Goal: Task Accomplishment & Management: Use online tool/utility

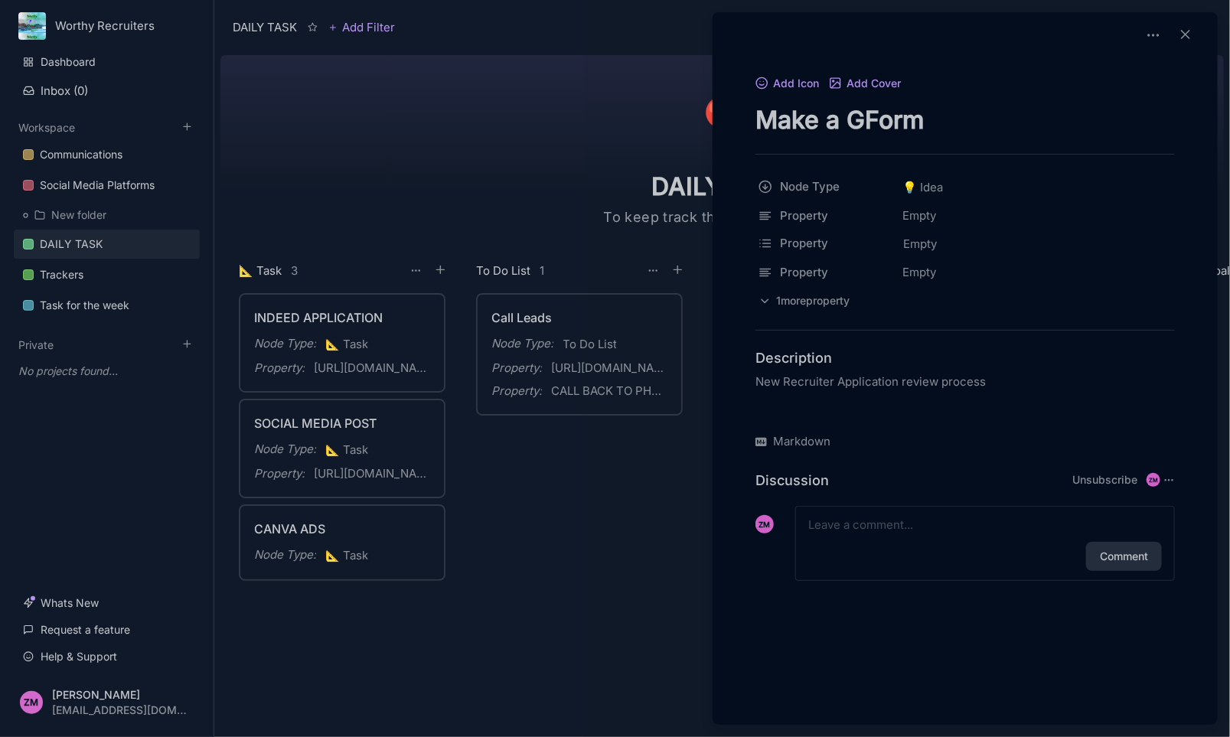
click at [597, 529] on div at bounding box center [615, 368] width 1230 height 737
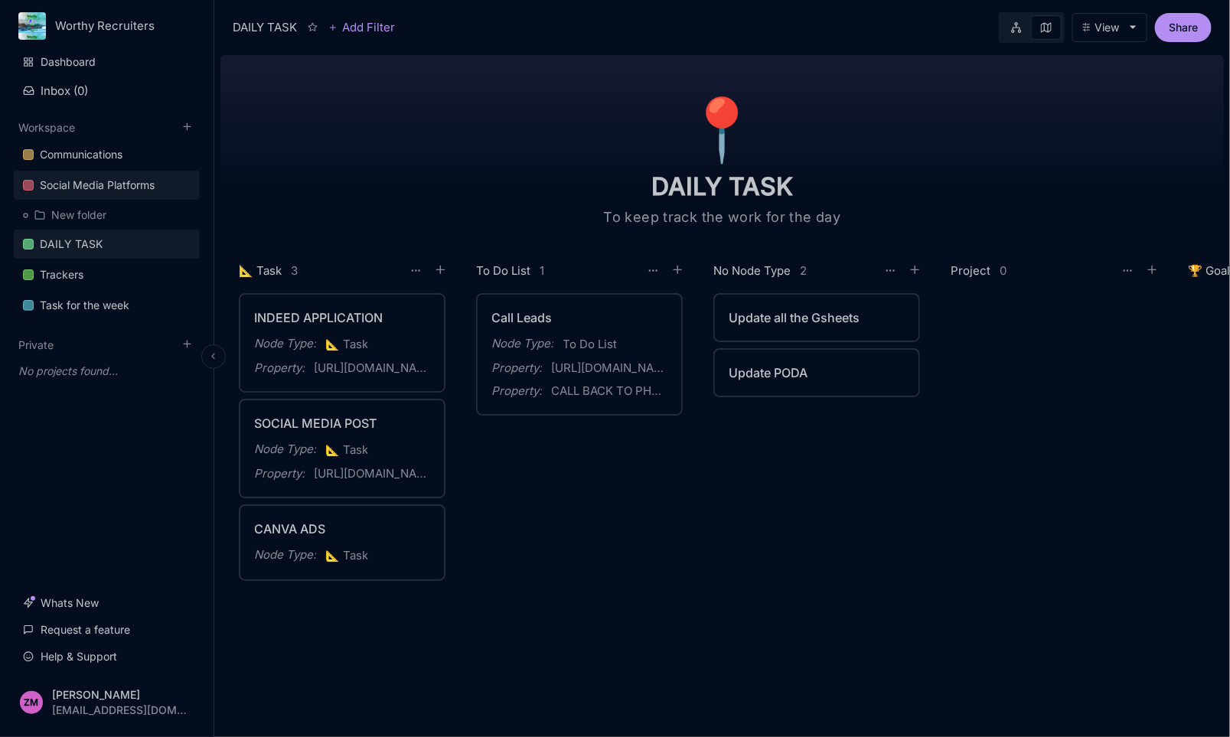
click at [143, 182] on div "Social Media Platforms" at bounding box center [97, 185] width 115 height 18
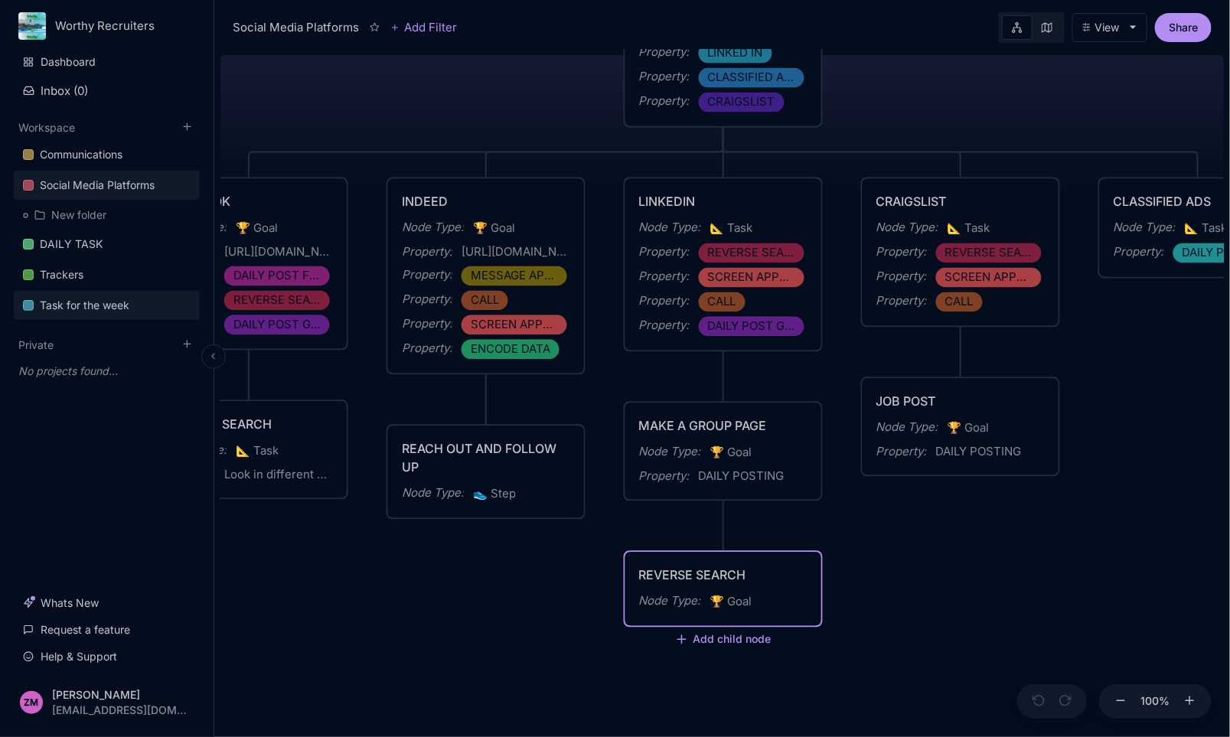
click at [92, 304] on div "Task for the week" at bounding box center [85, 305] width 90 height 18
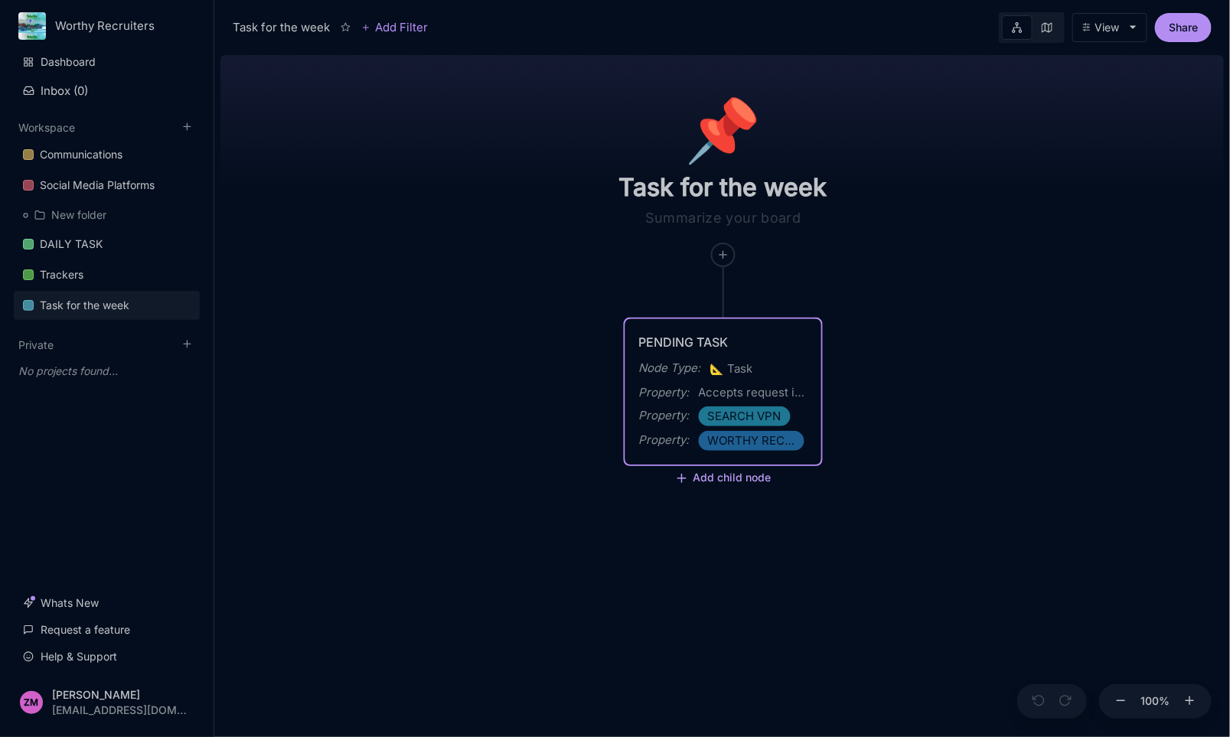
click at [761, 472] on button "Add child node" at bounding box center [723, 479] width 96 height 14
click at [740, 334] on div "PENDING TASK" at bounding box center [723, 342] width 168 height 18
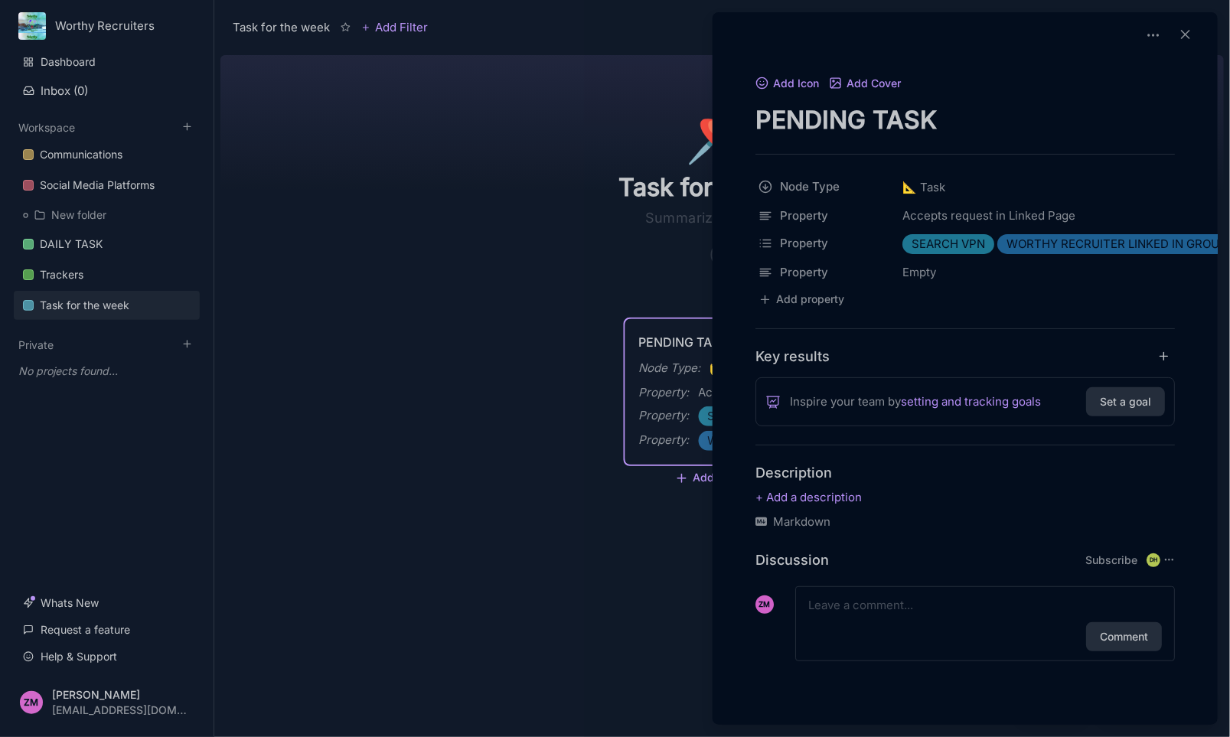
click at [962, 121] on textarea "PENDING TASK" at bounding box center [964, 119] width 419 height 31
click at [506, 274] on div at bounding box center [615, 368] width 1230 height 737
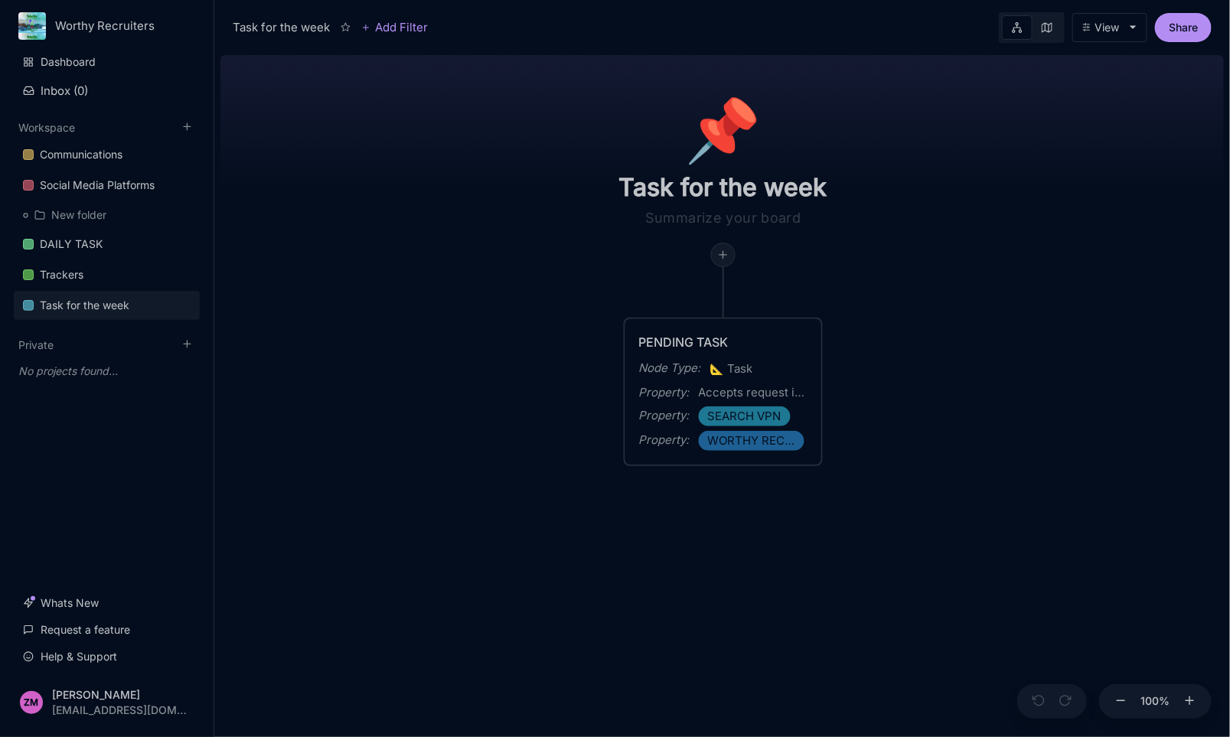
click at [725, 258] on icon at bounding box center [723, 255] width 12 height 12
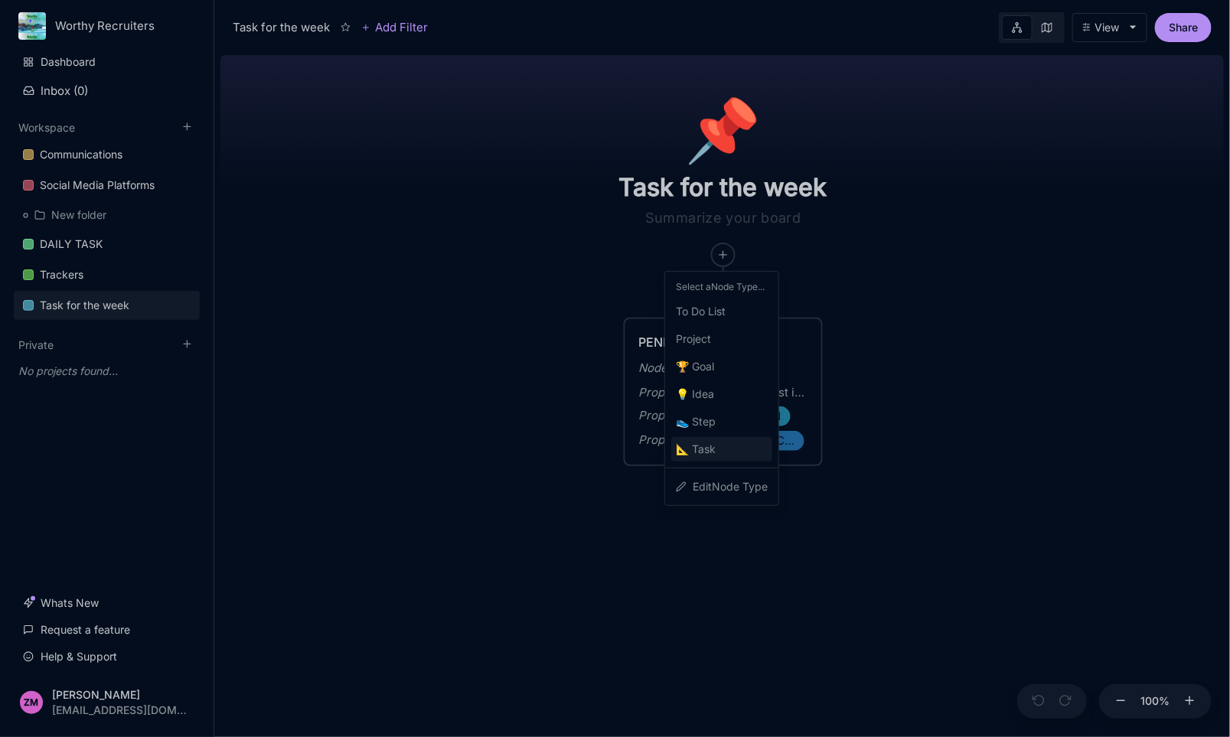
click at [705, 444] on span "📐 Task" at bounding box center [696, 449] width 40 height 18
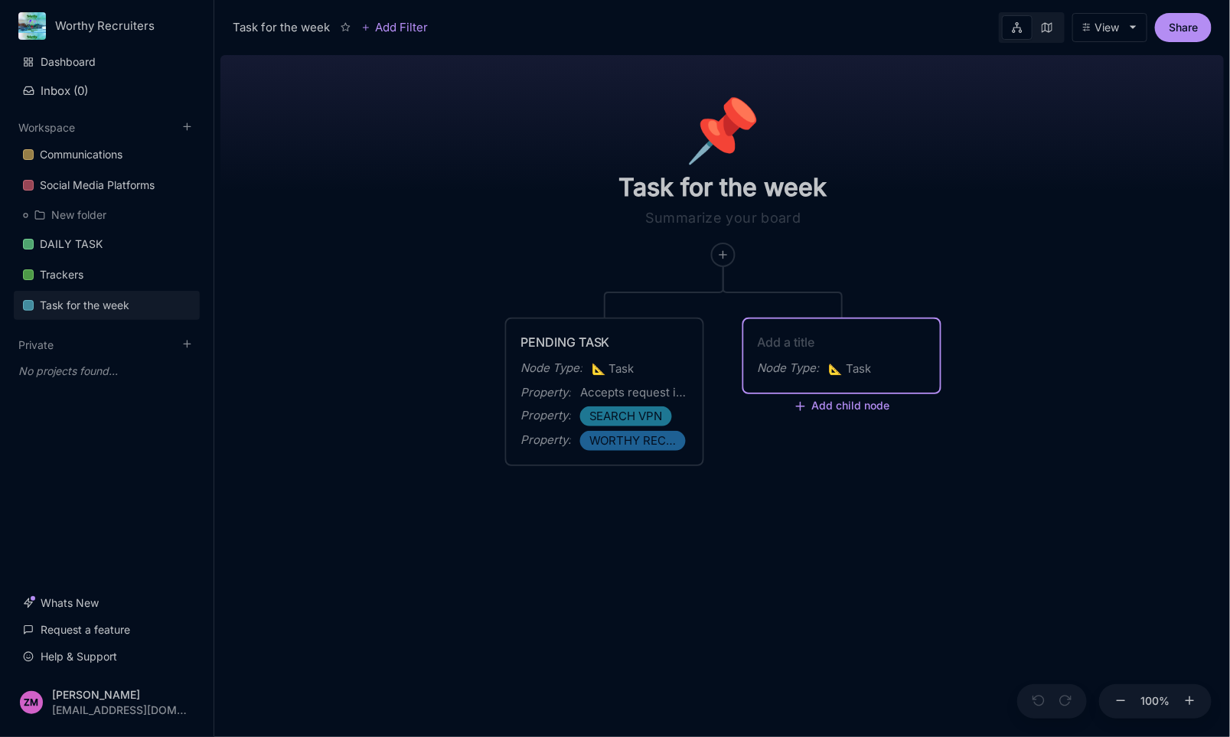
click at [815, 342] on textarea at bounding box center [841, 342] width 168 height 18
type textarea "m"
type textarea "[DATE] TASK"
click at [1052, 21] on link at bounding box center [1046, 27] width 29 height 24
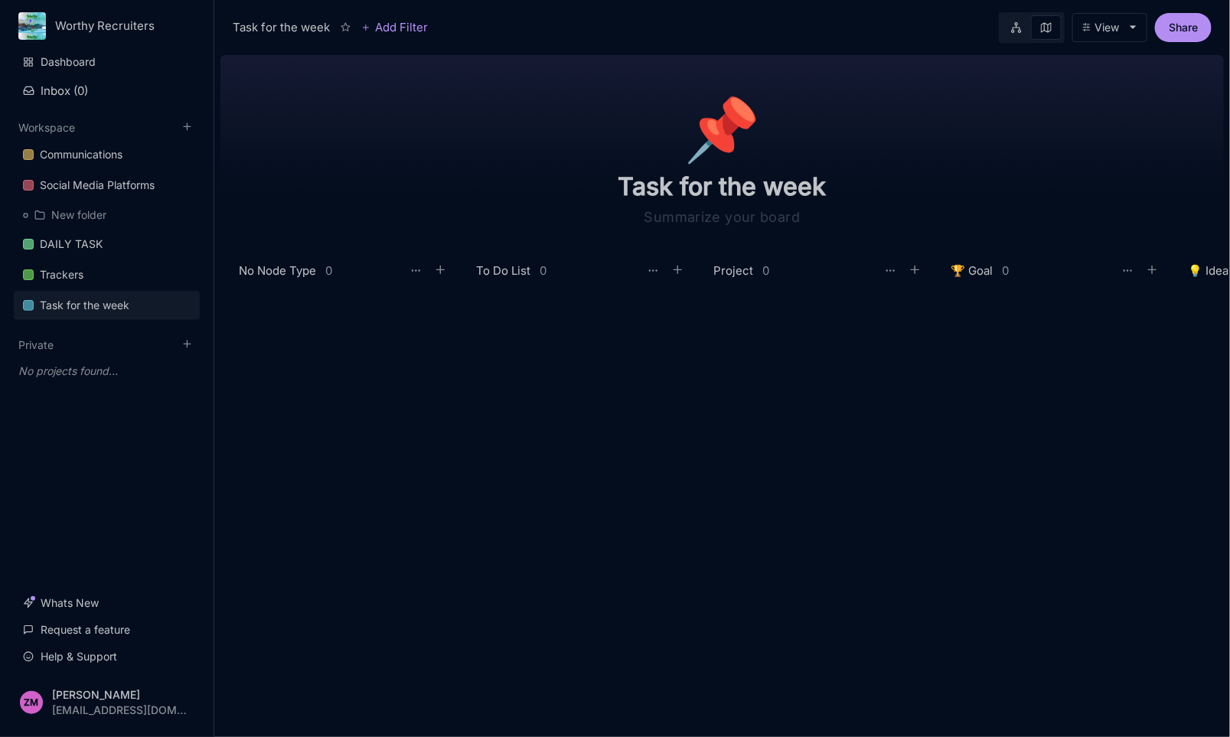
click at [1052, 21] on link at bounding box center [1046, 27] width 31 height 24
click at [1021, 25] on link at bounding box center [1016, 27] width 29 height 24
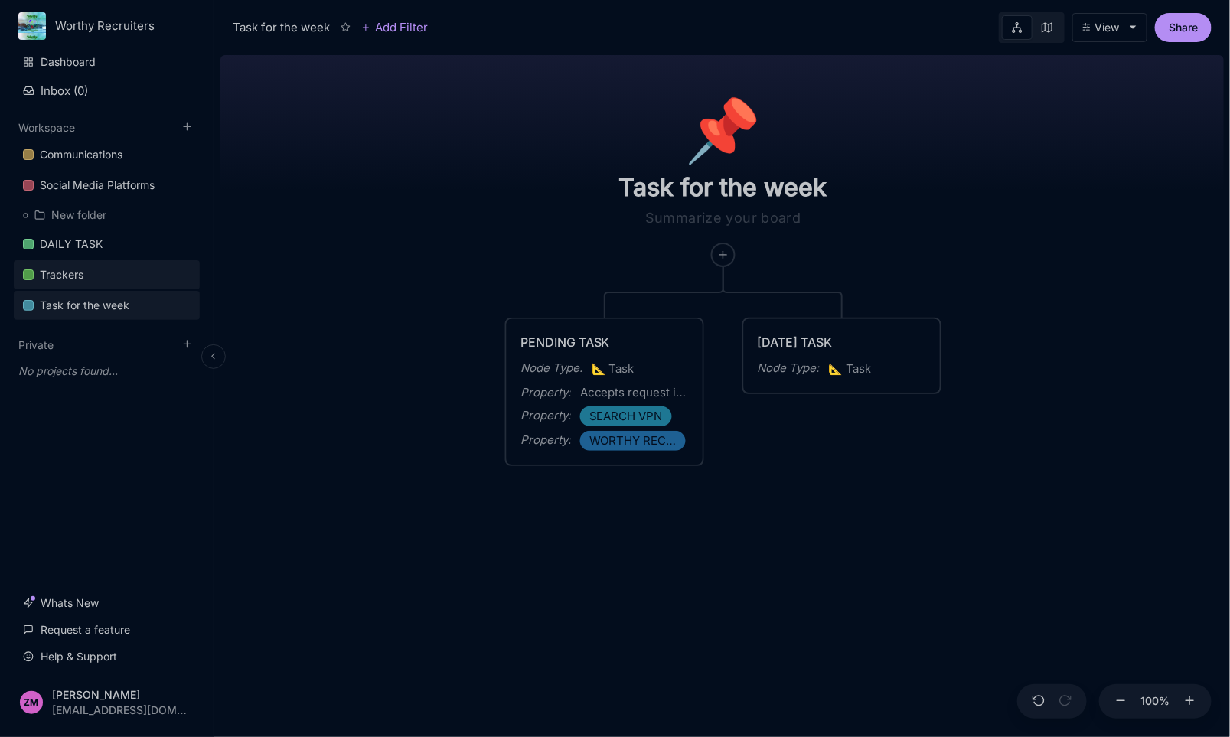
click at [119, 265] on link "Trackers" at bounding box center [107, 274] width 186 height 29
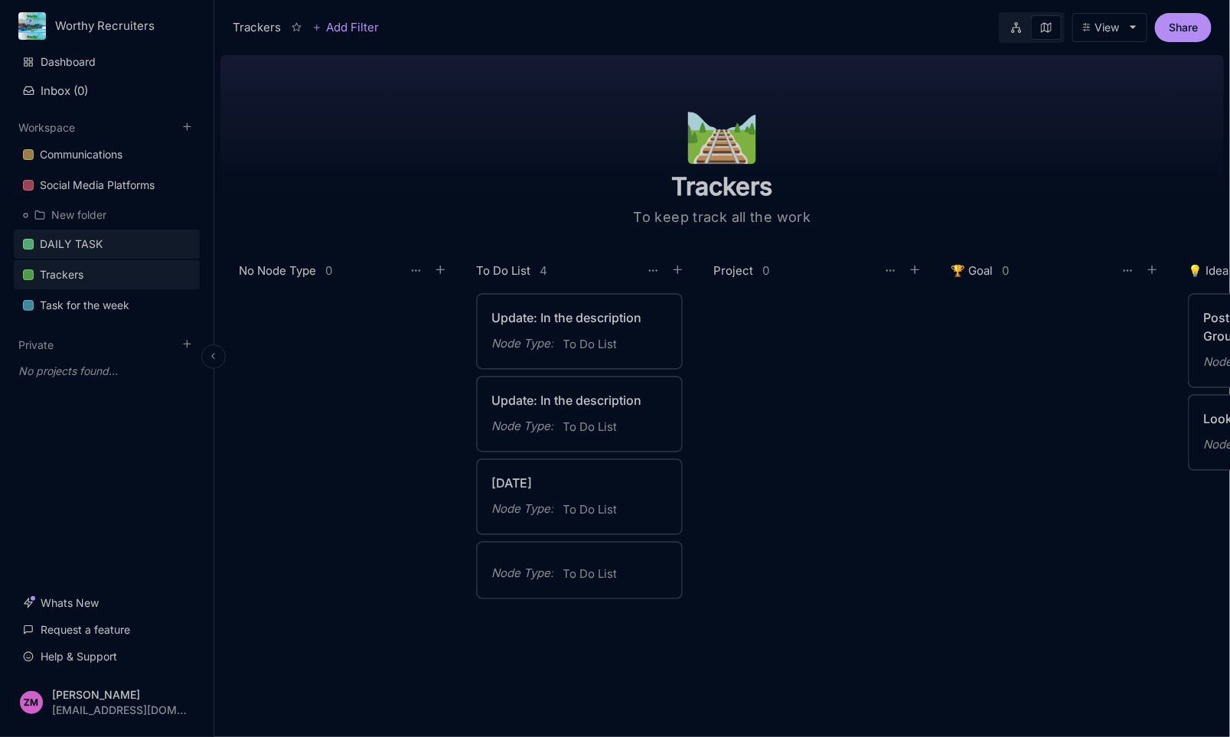
click at [90, 241] on div "DAILY TASK" at bounding box center [71, 244] width 63 height 18
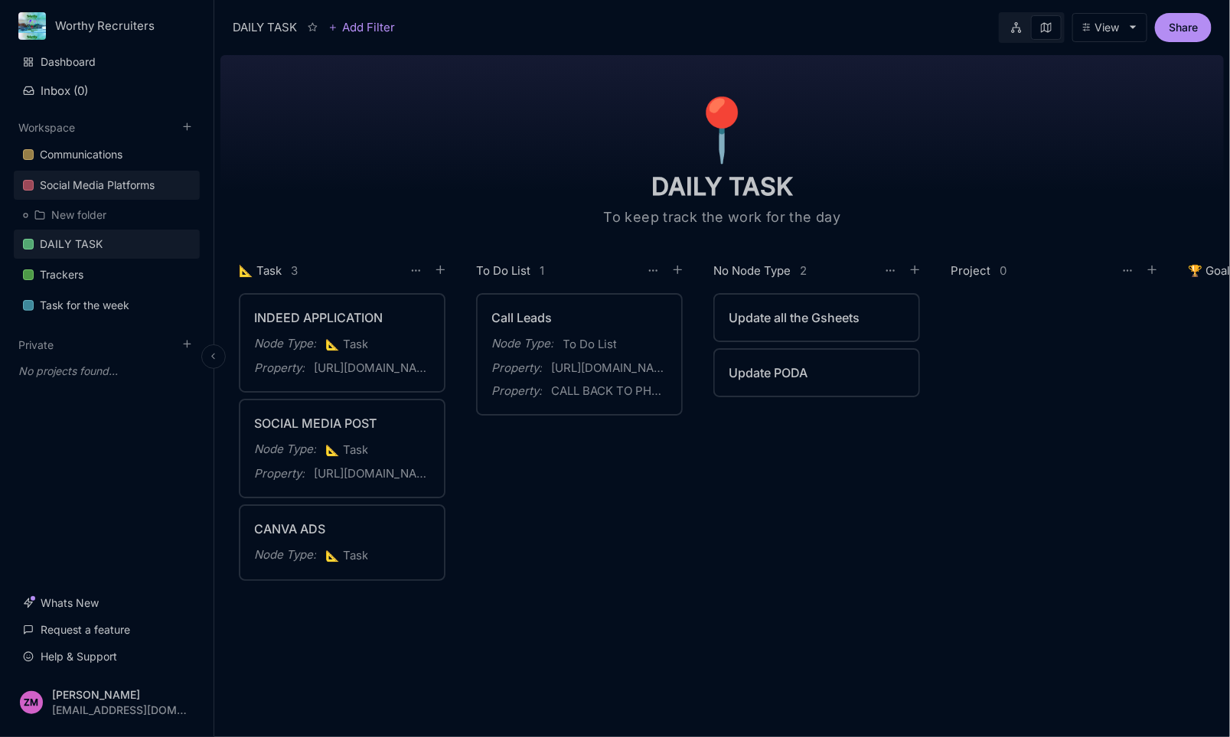
click at [123, 191] on div "Social Media Platforms" at bounding box center [97, 185] width 115 height 18
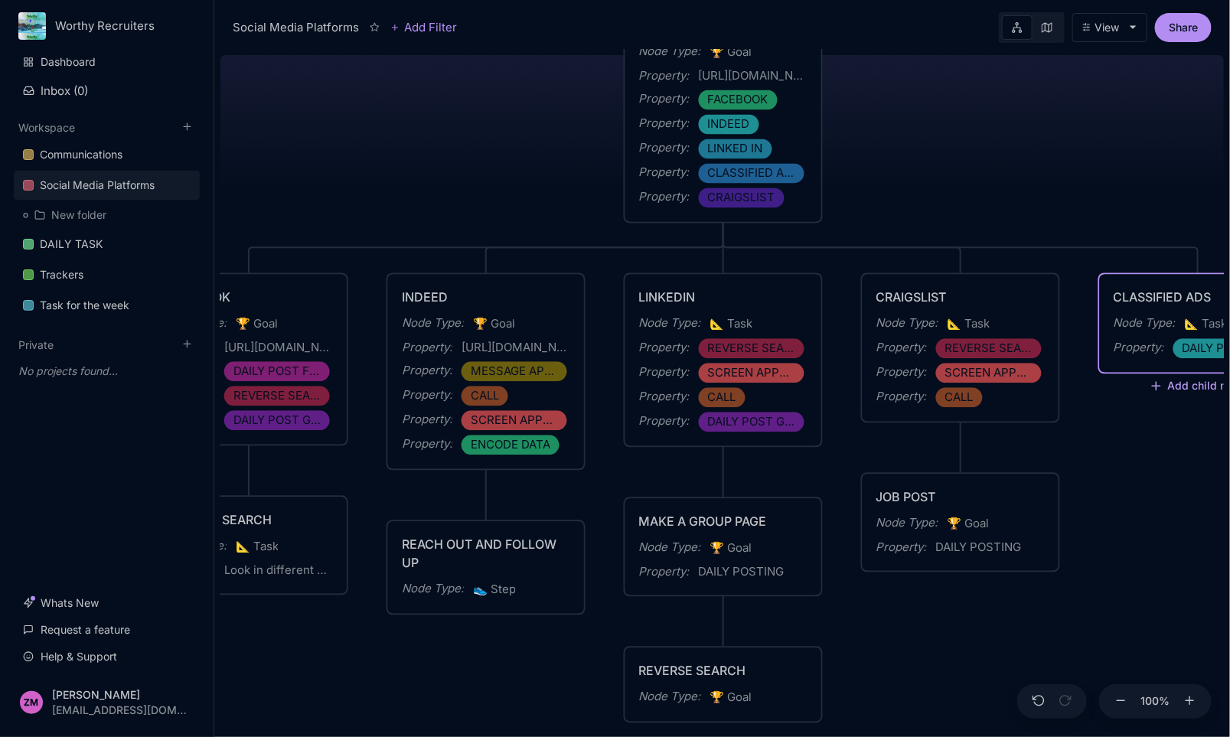
click at [1184, 385] on button "Add child node" at bounding box center [1197, 387] width 96 height 14
click at [1164, 521] on div "💡 Idea" at bounding box center [1169, 519] width 101 height 24
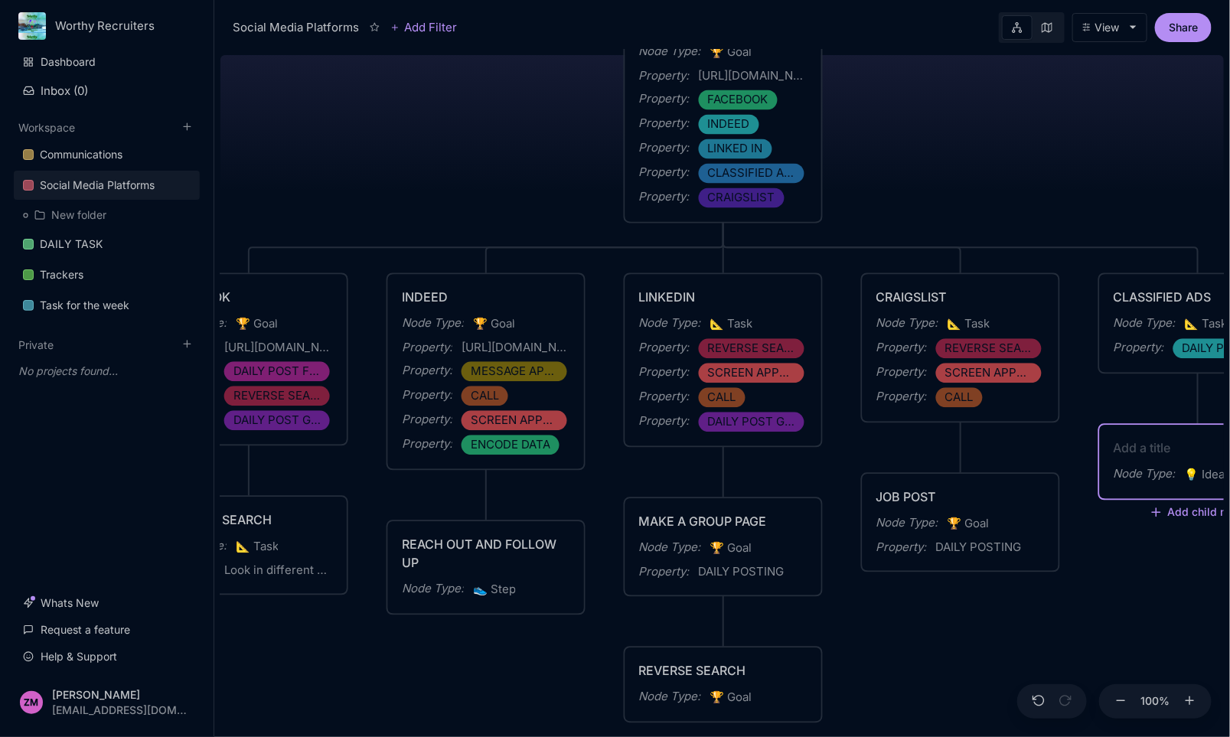
click at [1180, 446] on textarea at bounding box center [1197, 448] width 168 height 18
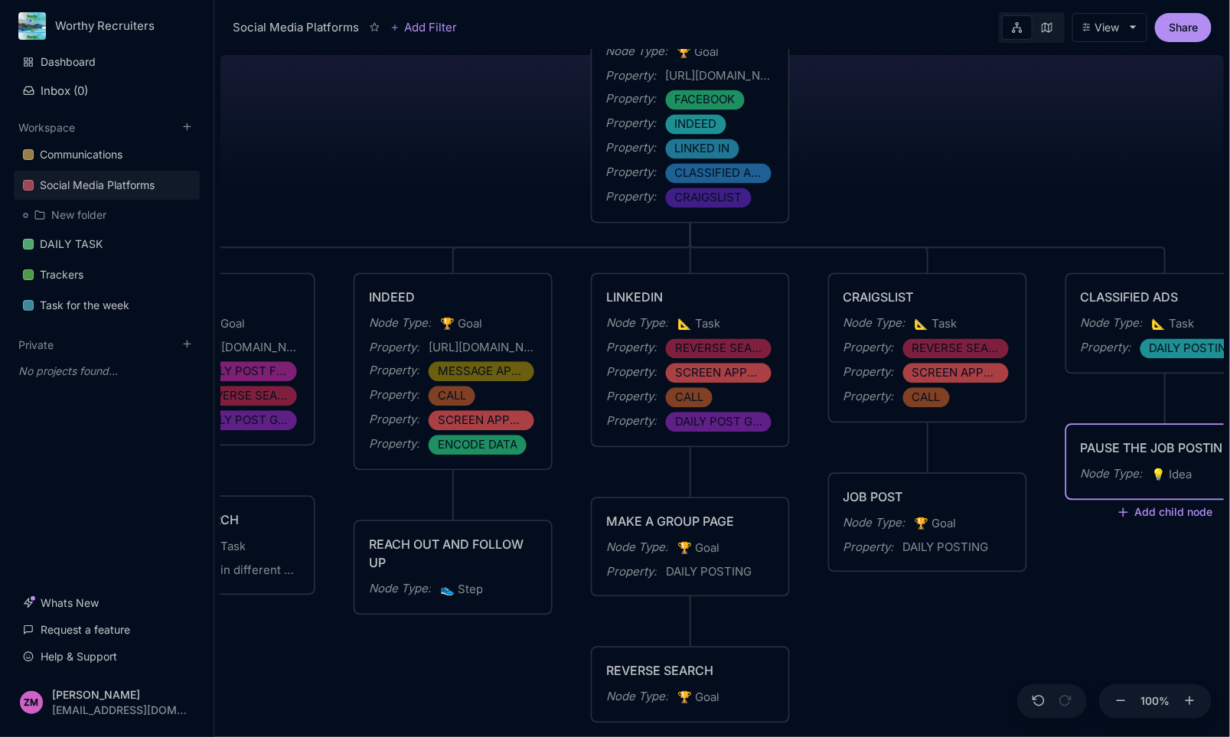
type textarea "PAUSE THE JOB POSTING"
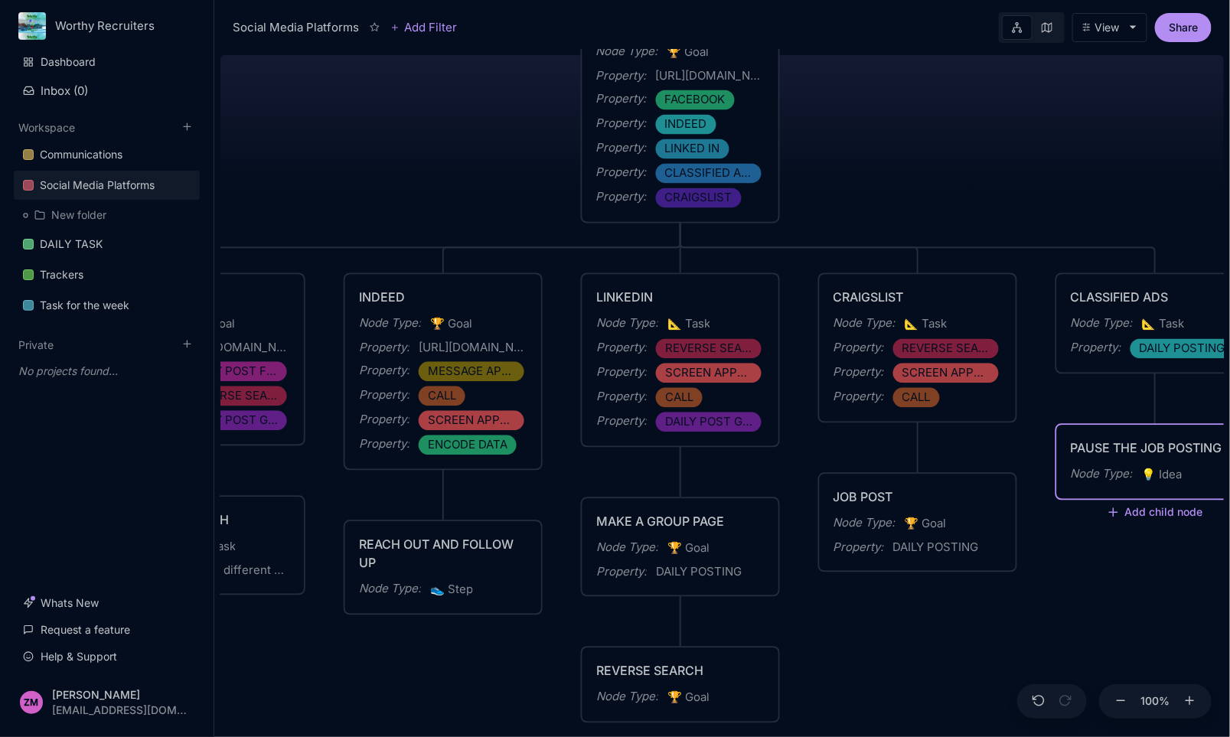
click at [1178, 476] on span "💡 Idea" at bounding box center [1162, 475] width 41 height 18
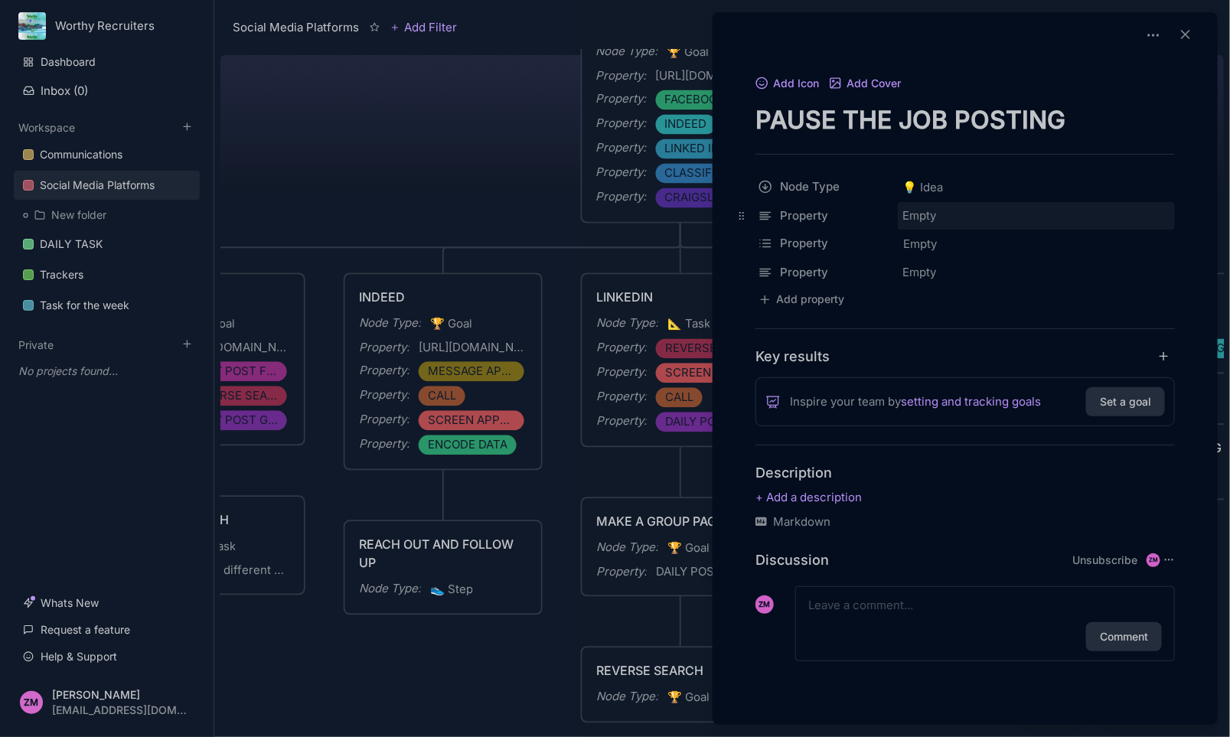
click at [920, 215] on div "Empty" at bounding box center [1035, 216] width 277 height 28
type input "I"
type input "Can still post but cannot access the account at some point"
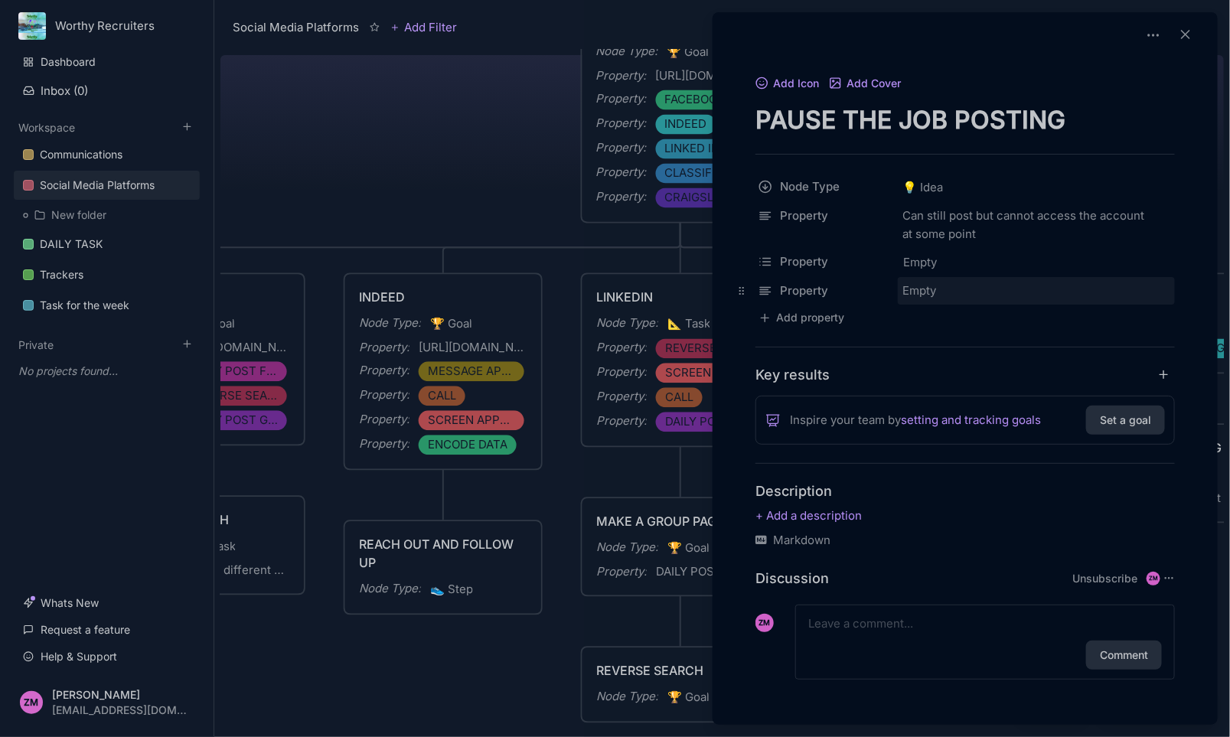
click at [930, 284] on div "Empty" at bounding box center [1035, 291] width 277 height 28
type input "Will check the account later"
click at [519, 656] on div at bounding box center [615, 368] width 1230 height 737
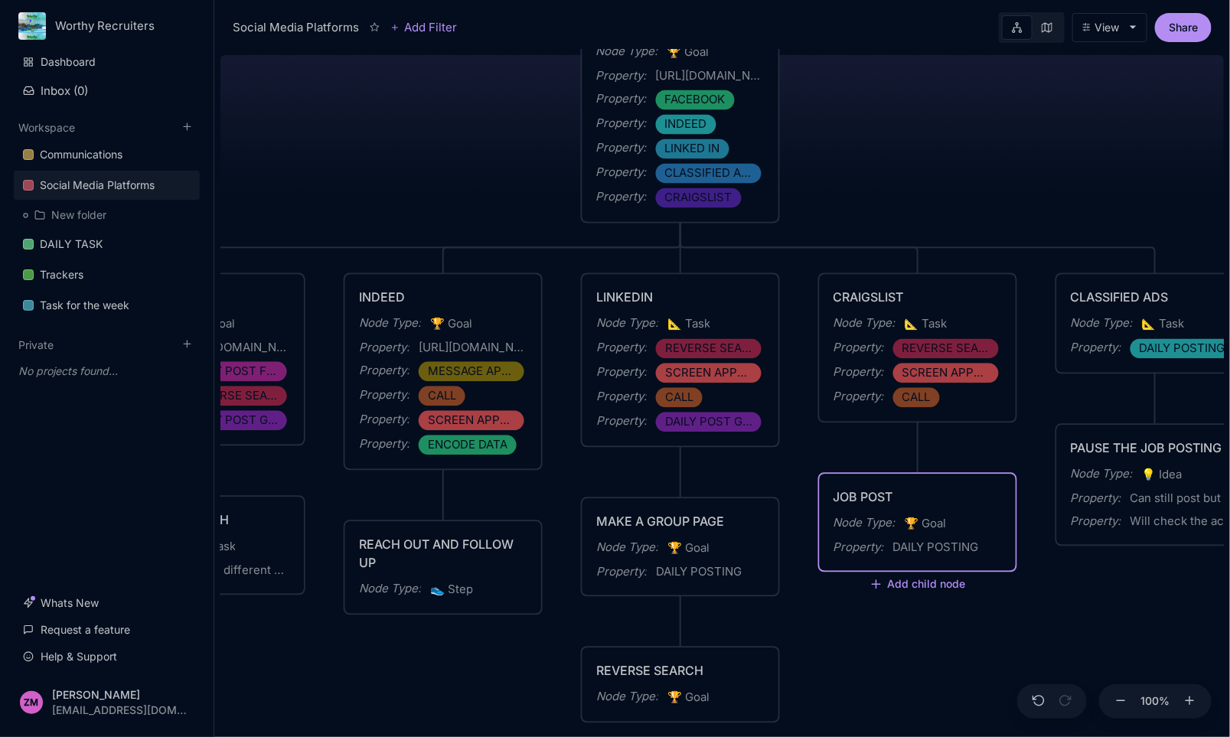
click at [956, 598] on div "Social Media Platforms Creation of Social Media Accounts for Advertising Node T…" at bounding box center [679, 393] width 1003 height 688
click at [945, 586] on button "Add child node" at bounding box center [917, 585] width 96 height 14
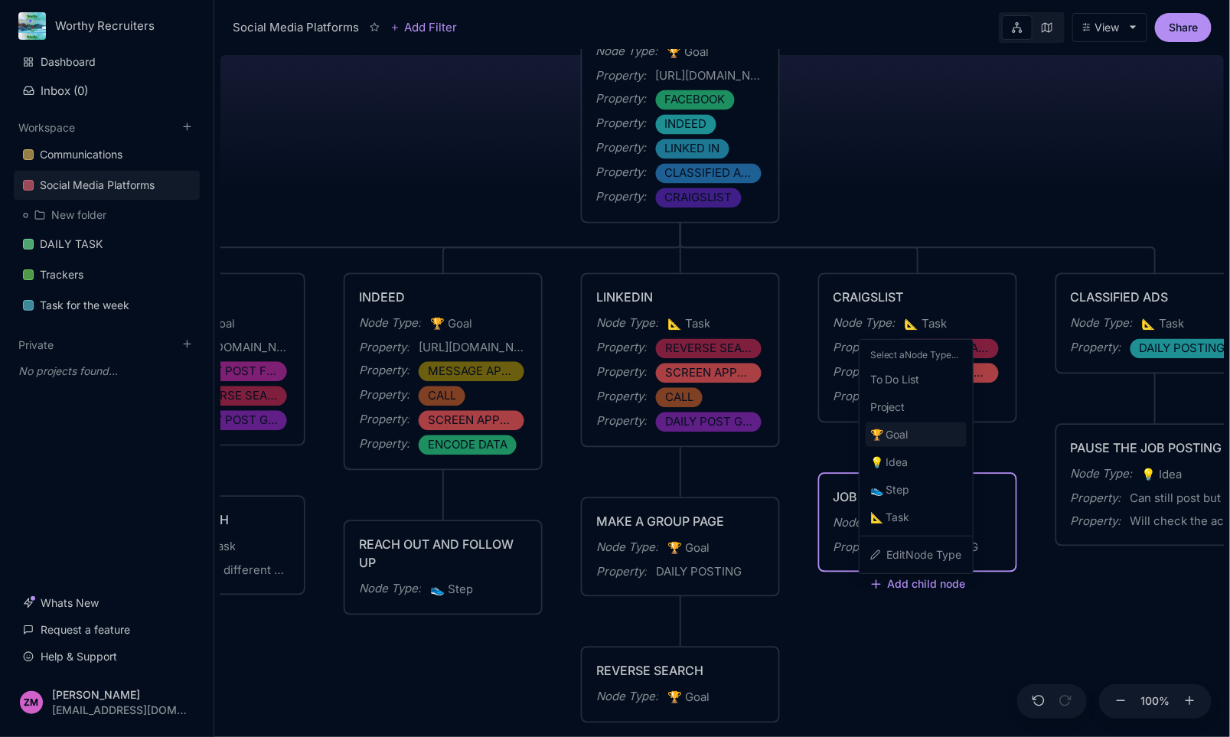
click at [899, 434] on span "🏆 Goal" at bounding box center [889, 434] width 38 height 18
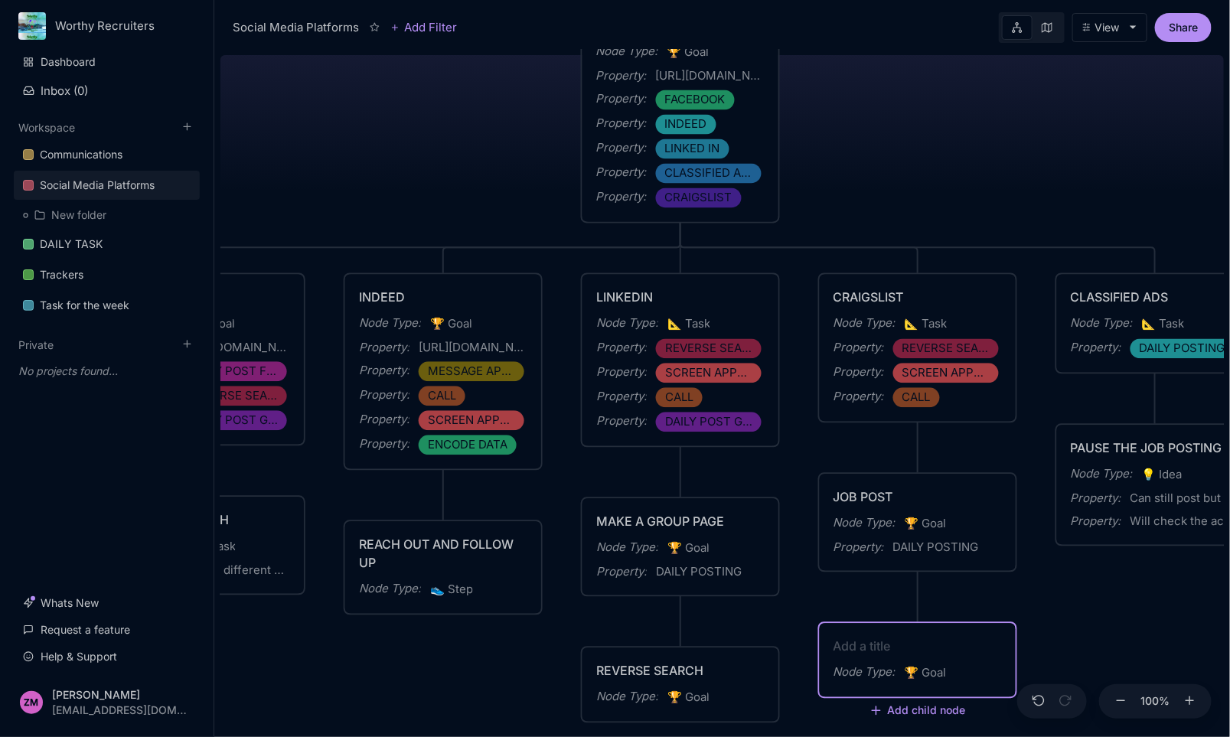
click at [908, 644] on textarea at bounding box center [917, 646] width 168 height 18
type textarea "r"
type textarea "REVERSE SEARCH"
click at [1057, 616] on div "Social Media Platforms Creation of Social Media Accounts for Advertising Node T…" at bounding box center [679, 393] width 1003 height 688
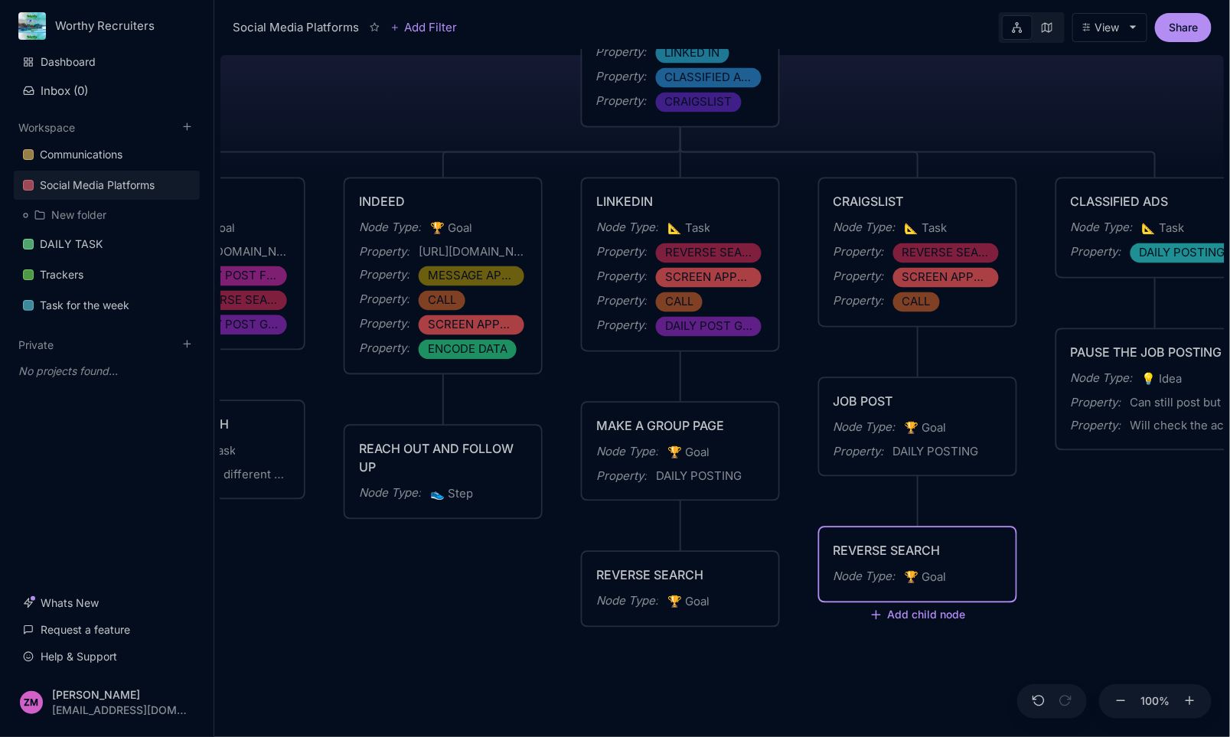
click at [973, 575] on div "Node Type : 🏆 Goal" at bounding box center [917, 578] width 168 height 20
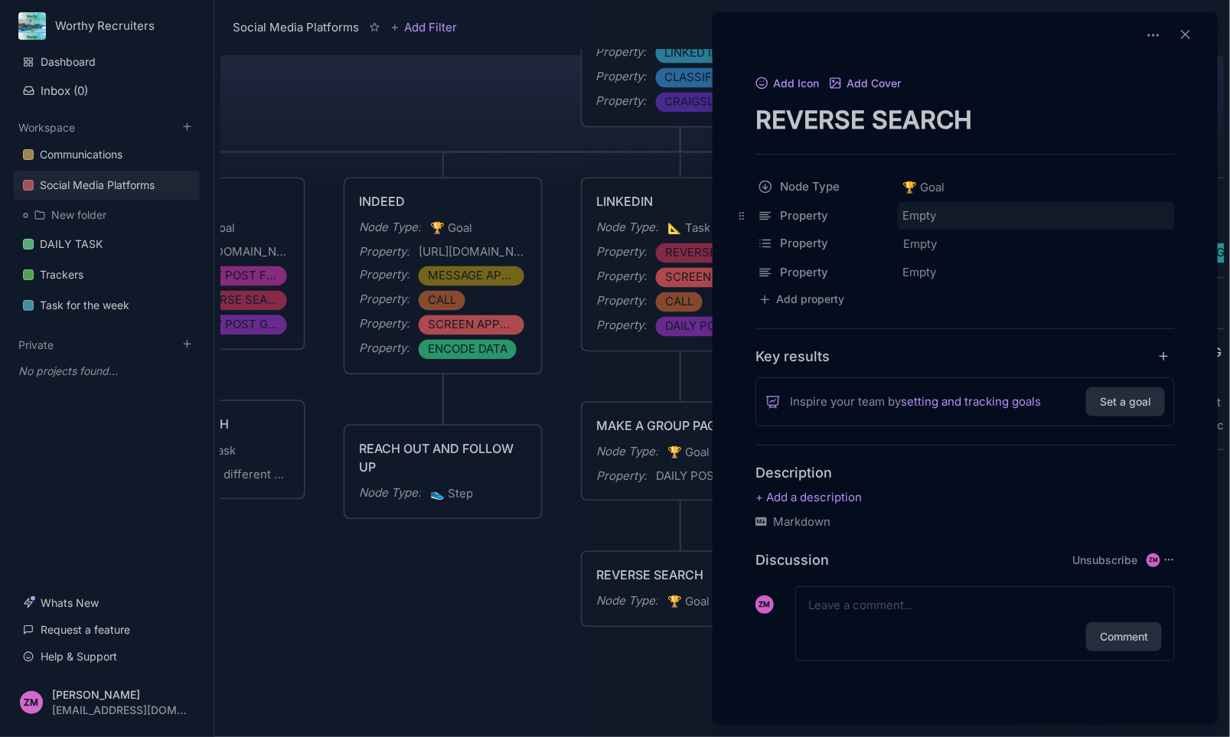
click at [985, 210] on div "Empty" at bounding box center [1035, 216] width 277 height 28
